Goal: Task Accomplishment & Management: Use online tool/utility

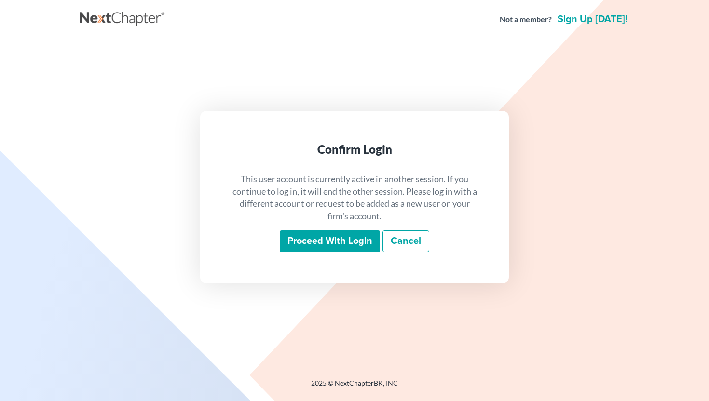
click at [323, 242] on input "Proceed with login" at bounding box center [330, 242] width 100 height 22
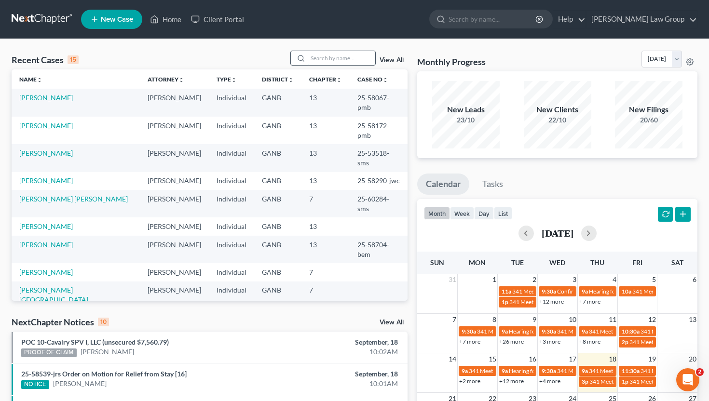
click at [323, 63] on input "search" at bounding box center [342, 58] width 68 height 14
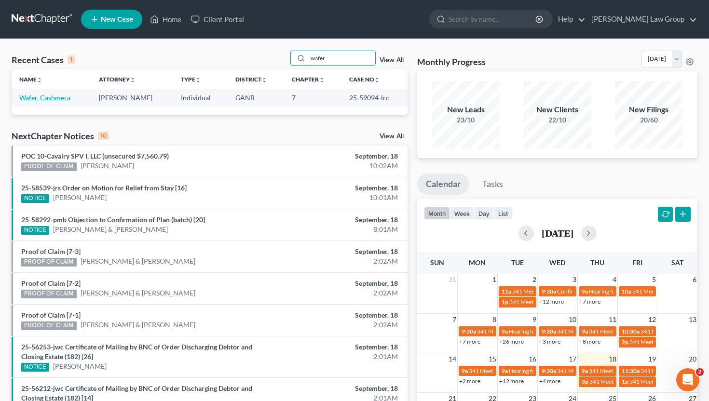
type input "wafer"
click at [44, 96] on link "Wafer, Cashmera" at bounding box center [44, 98] width 51 height 8
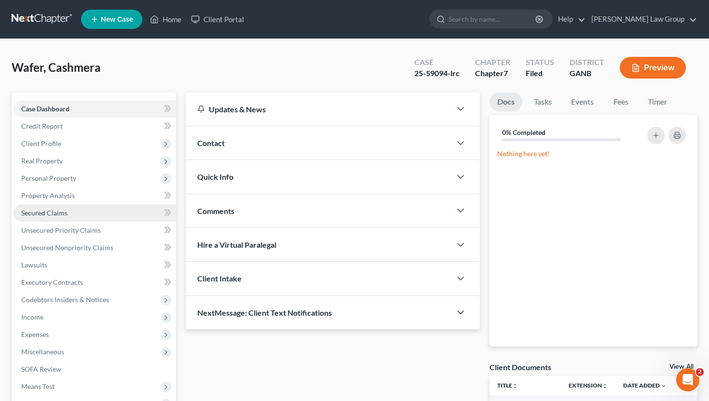
click at [50, 218] on link "Secured Claims" at bounding box center [95, 213] width 163 height 17
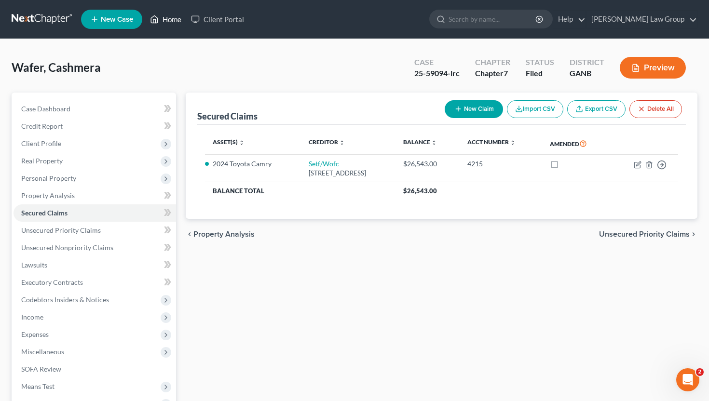
click at [165, 21] on link "Home" at bounding box center [165, 19] width 41 height 17
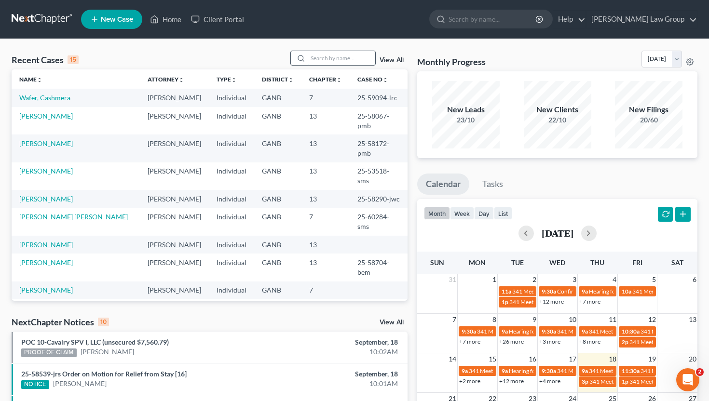
click at [333, 57] on input "search" at bounding box center [342, 58] width 68 height 14
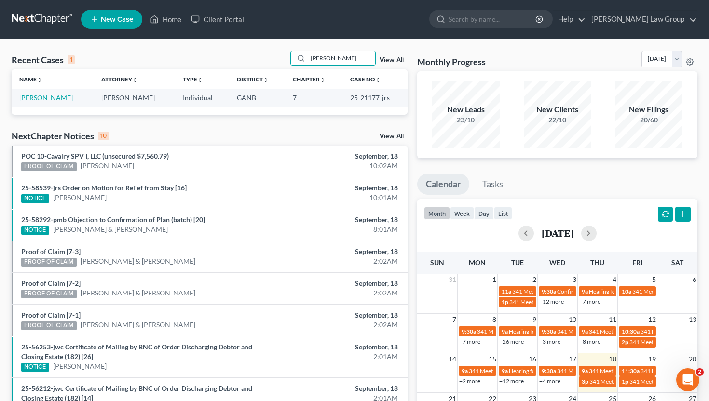
type input "[PERSON_NAME]"
click at [42, 99] on link "[PERSON_NAME]" at bounding box center [46, 98] width 54 height 8
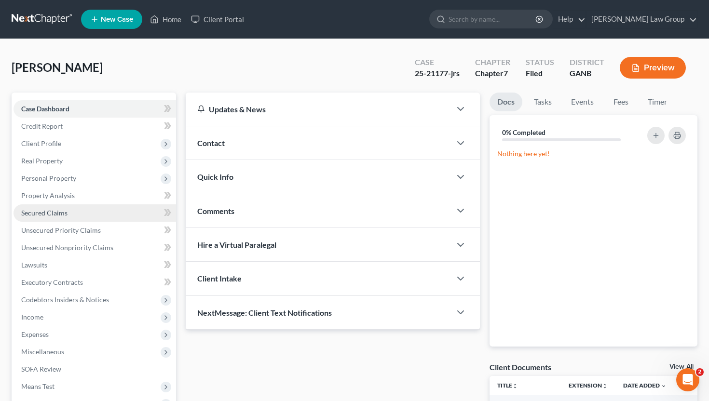
click at [57, 211] on span "Secured Claims" at bounding box center [44, 213] width 46 height 8
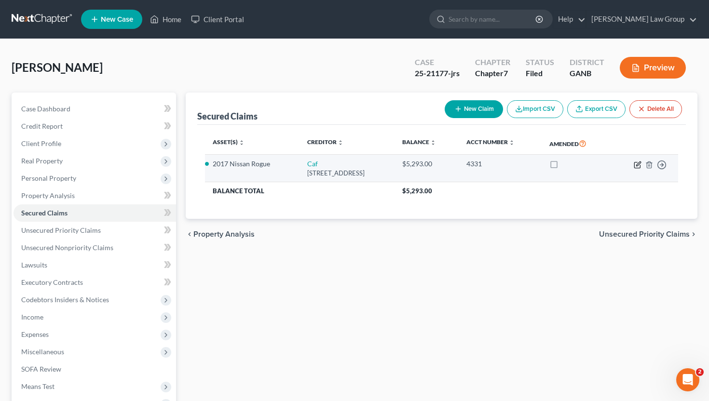
click at [639, 164] on icon "button" at bounding box center [638, 164] width 4 height 4
select select "48"
select select "2"
select select "0"
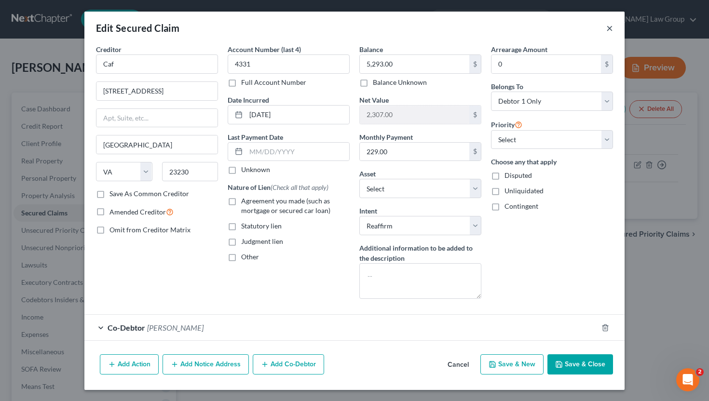
click at [609, 28] on button "×" at bounding box center [610, 28] width 7 height 12
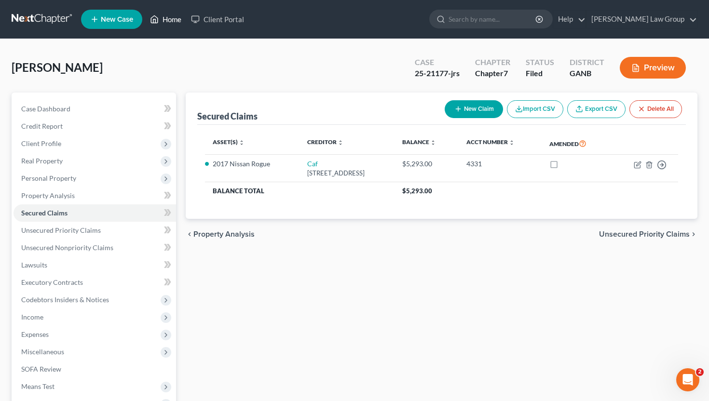
click at [161, 19] on link "Home" at bounding box center [165, 19] width 41 height 17
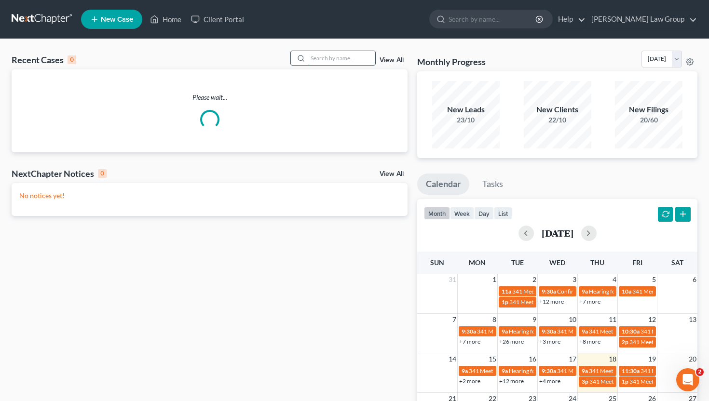
click at [316, 59] on input "search" at bounding box center [342, 58] width 68 height 14
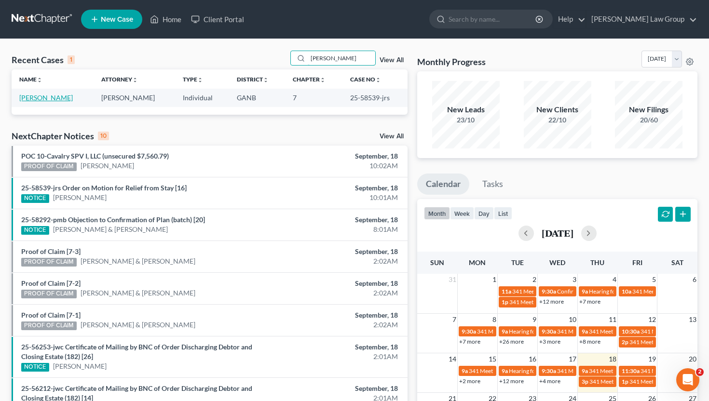
type input "[PERSON_NAME]"
click at [37, 98] on link "[PERSON_NAME]" at bounding box center [46, 98] width 54 height 8
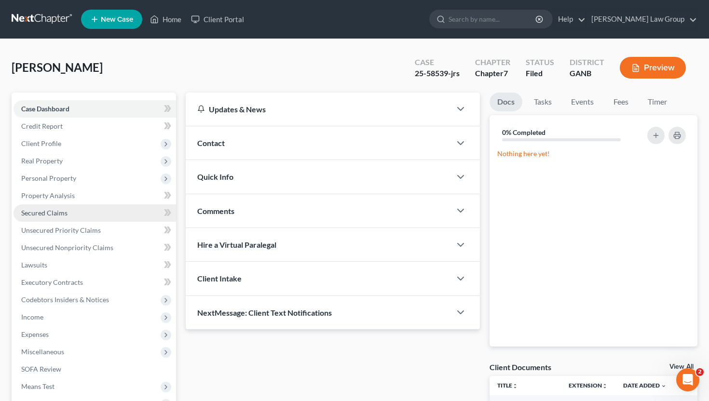
click at [52, 207] on link "Secured Claims" at bounding box center [95, 213] width 163 height 17
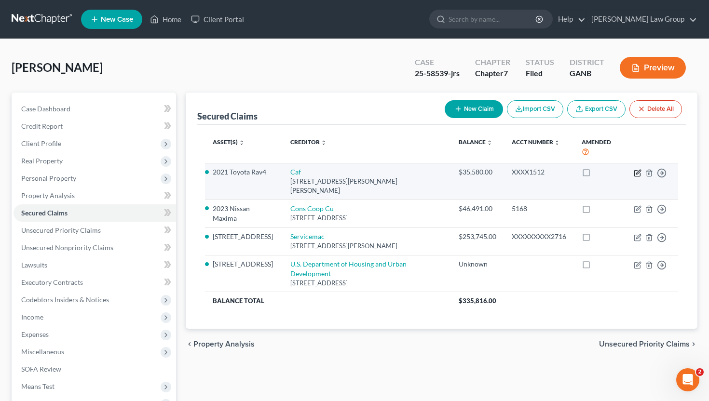
click at [638, 174] on icon "button" at bounding box center [638, 172] width 4 height 4
select select "10"
select select "2"
select select "0"
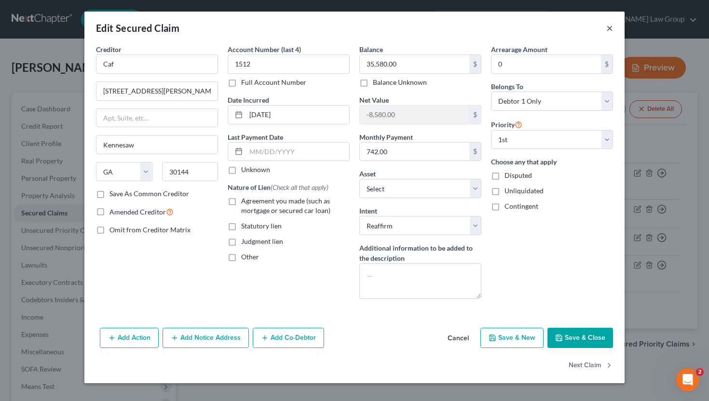
click at [611, 28] on button "×" at bounding box center [610, 28] width 7 height 12
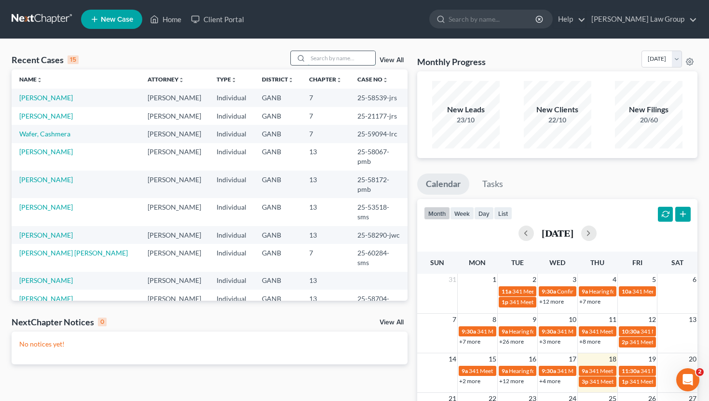
click at [332, 58] on input "search" at bounding box center [342, 58] width 68 height 14
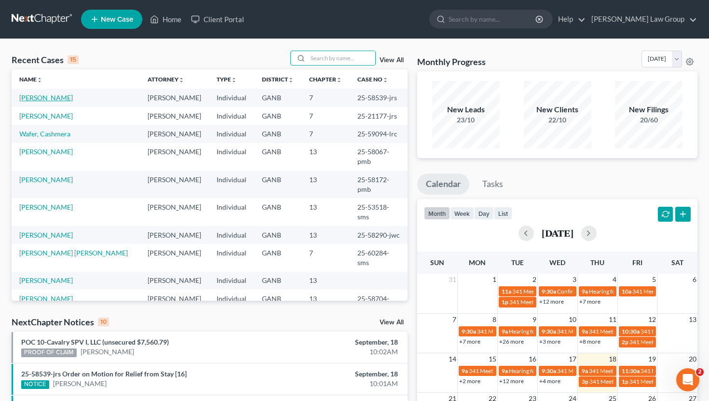
click at [43, 99] on link "[PERSON_NAME]" at bounding box center [46, 98] width 54 height 8
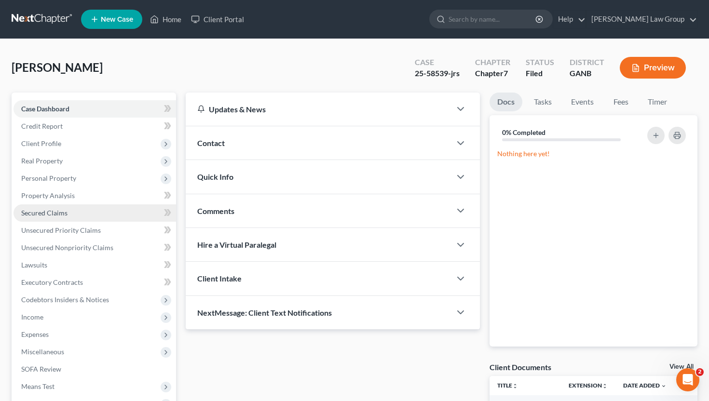
scroll to position [10, 0]
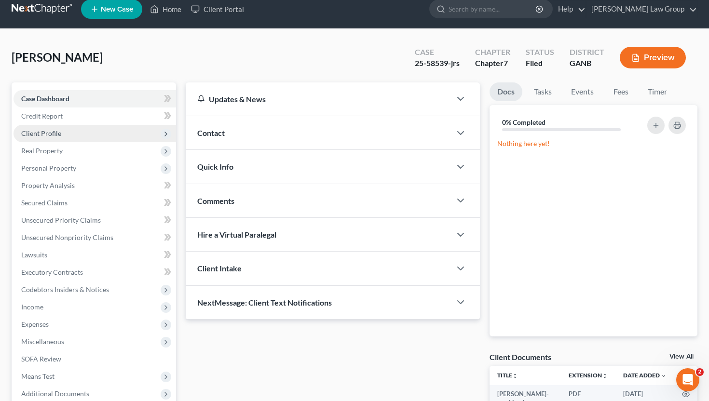
click at [74, 141] on span "Client Profile" at bounding box center [95, 133] width 163 height 17
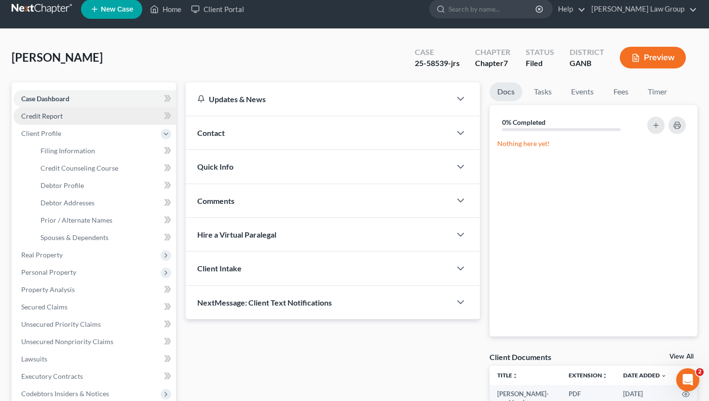
click at [75, 118] on link "Credit Report" at bounding box center [95, 116] width 163 height 17
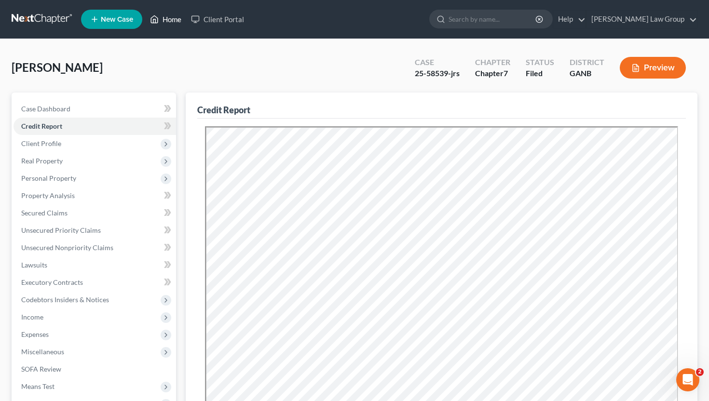
click at [172, 16] on link "Home" at bounding box center [165, 19] width 41 height 17
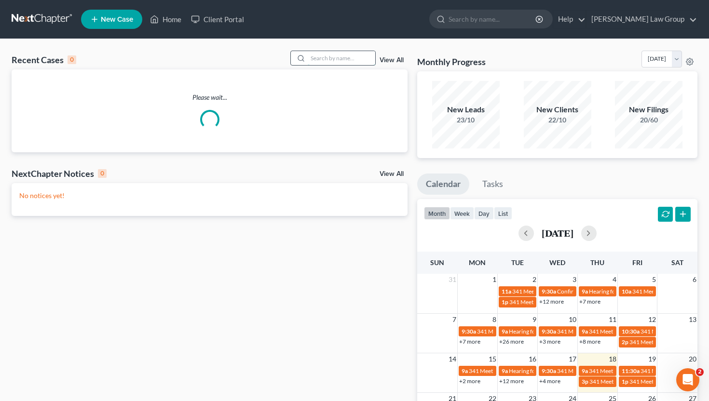
click at [342, 62] on input "search" at bounding box center [342, 58] width 68 height 14
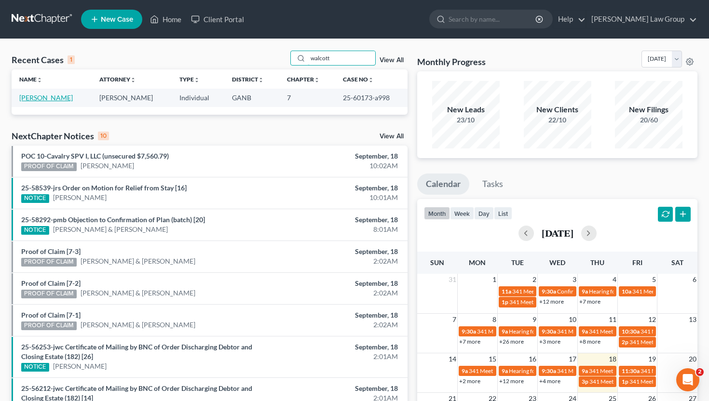
type input "walcott"
click at [41, 101] on link "Walcott, Derrick" at bounding box center [46, 98] width 54 height 8
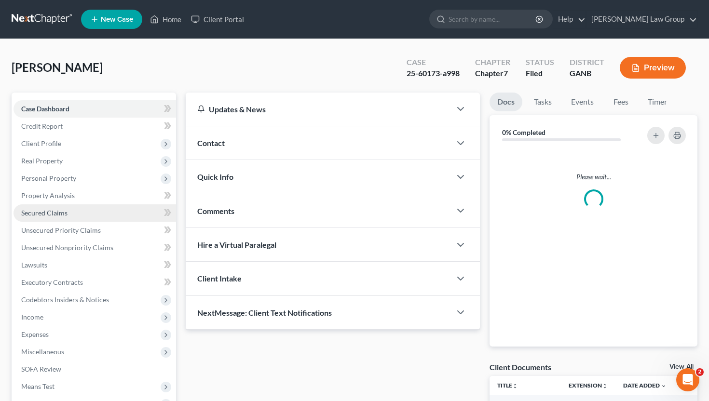
click at [50, 209] on span "Secured Claims" at bounding box center [44, 213] width 46 height 8
